Goal: Transaction & Acquisition: Obtain resource

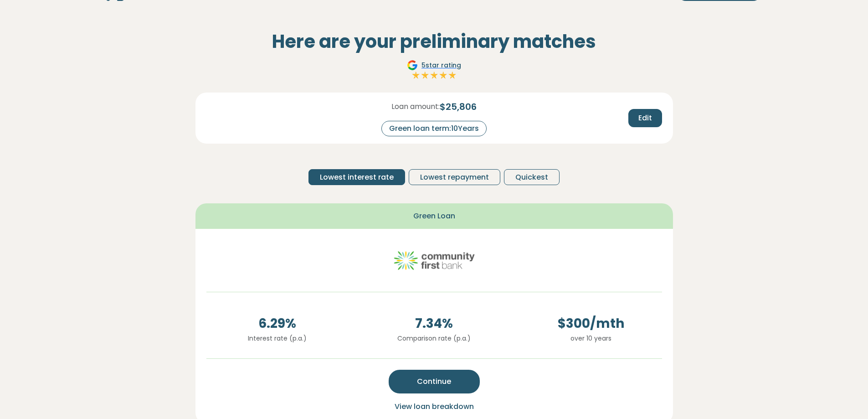
scroll to position [31, 0]
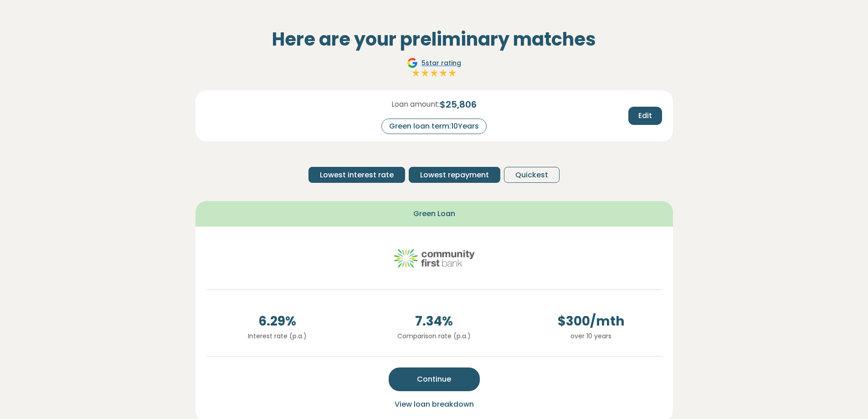
click at [427, 178] on span "Lowest repayment" at bounding box center [454, 174] width 69 height 11
click at [337, 171] on span "Lowest interest rate" at bounding box center [357, 174] width 74 height 11
click at [430, 171] on span "Lowest repayment" at bounding box center [454, 174] width 69 height 11
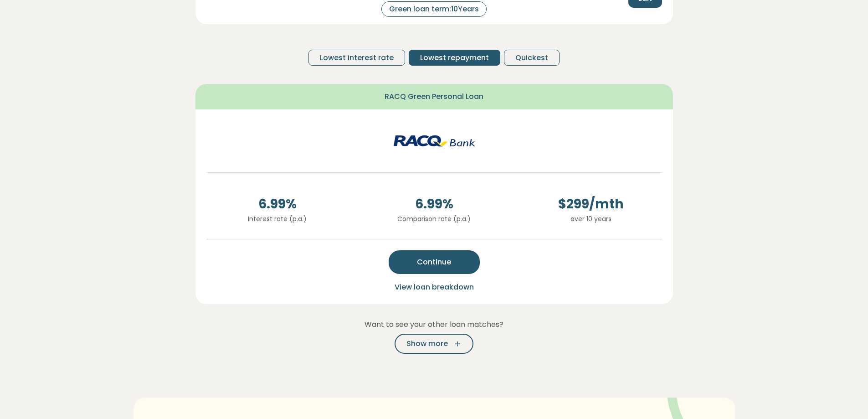
scroll to position [149, 0]
click at [410, 346] on span "Show more" at bounding box center [426, 342] width 41 height 11
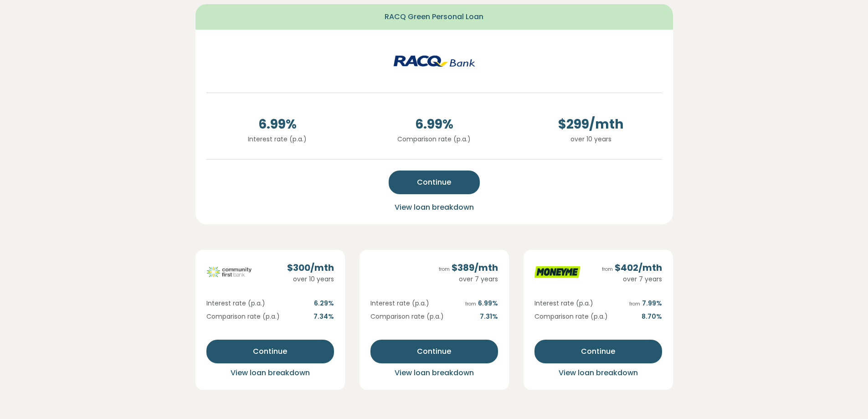
scroll to position [229, 0]
click at [424, 179] on span "Continue" at bounding box center [434, 181] width 34 height 11
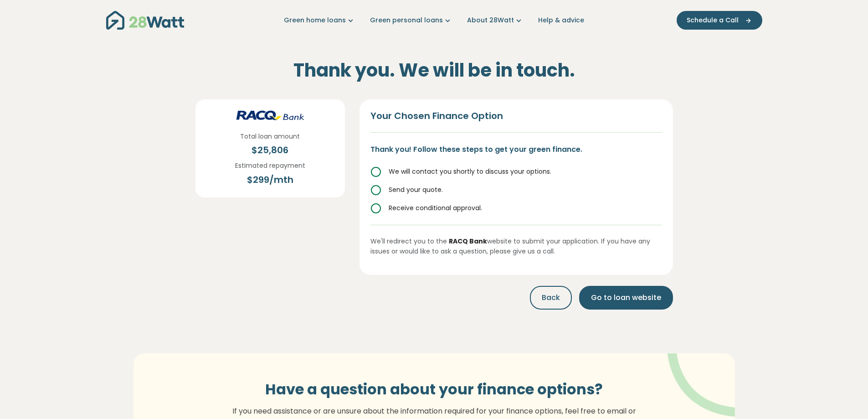
scroll to position [0, 0]
click at [375, 209] on icon at bounding box center [375, 208] width 11 height 11
click at [377, 173] on icon at bounding box center [375, 172] width 11 height 11
click at [373, 191] on icon at bounding box center [375, 190] width 11 height 11
click at [374, 209] on icon at bounding box center [375, 208] width 11 height 11
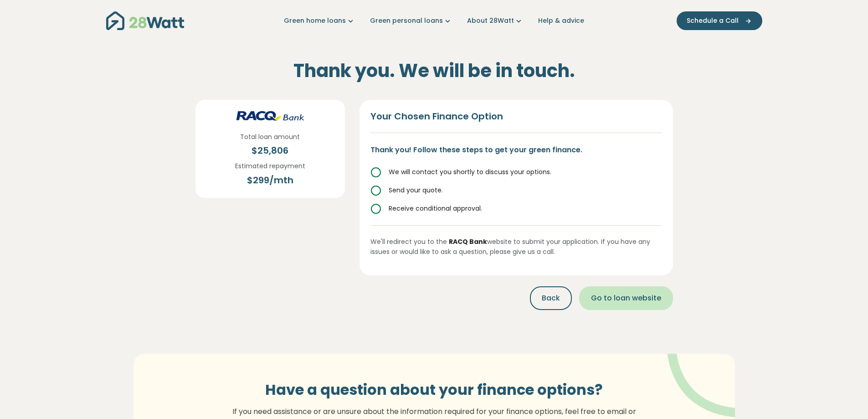
click at [620, 292] on span "Go to loan website" at bounding box center [626, 297] width 70 height 11
